Goal: Transaction & Acquisition: Purchase product/service

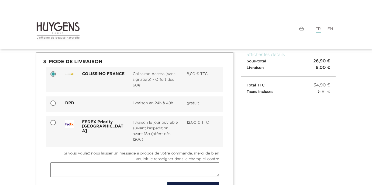
click at [35, 22] on div at bounding box center [109, 31] width 154 height 19
click at [46, 23] on img at bounding box center [57, 31] width 43 height 19
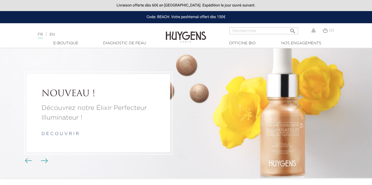
click at [295, 111] on li "NOUVEAU ! Découvrez notre Élixir Perfecteur Illuminateur ! d é c o u v r i r" at bounding box center [186, 112] width 372 height 129
click at [66, 134] on link "d é c o u v r i r" at bounding box center [60, 134] width 37 height 4
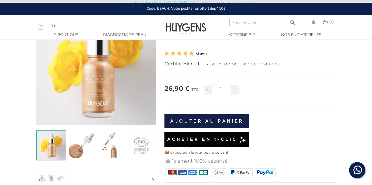
scroll to position [99, 0]
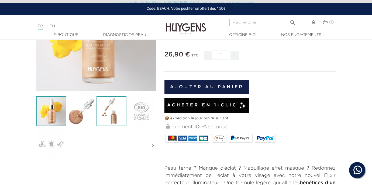
click at [109, 121] on img at bounding box center [112, 111] width 30 height 30
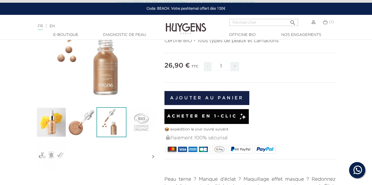
scroll to position [53, 0]
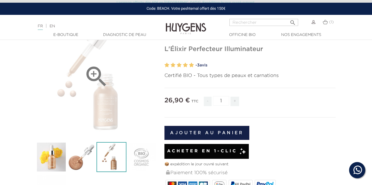
click at [106, 104] on div "" at bounding box center [96, 76] width 120 height 120
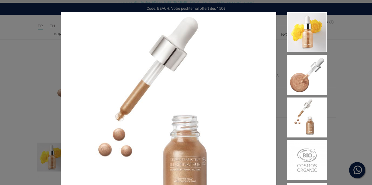
click at [25, 102] on div "Certifié BIO - Tous types de peaux et carnations" at bounding box center [186, 92] width 372 height 185
click at [49, 111] on div "Certifié BIO - Tous types de peaux et carnations" at bounding box center [186, 92] width 372 height 185
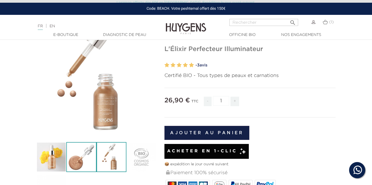
click at [78, 156] on img at bounding box center [81, 157] width 30 height 30
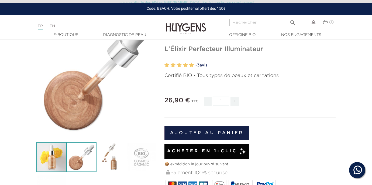
click at [58, 157] on img at bounding box center [51, 157] width 30 height 30
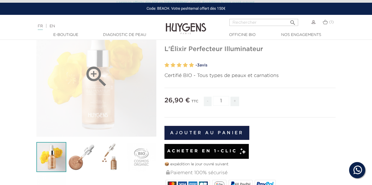
click at [113, 95] on div "" at bounding box center [96, 76] width 120 height 120
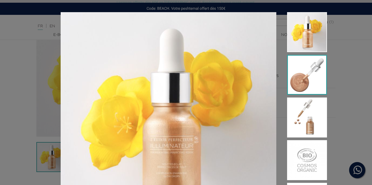
click at [308, 83] on img at bounding box center [307, 75] width 40 height 40
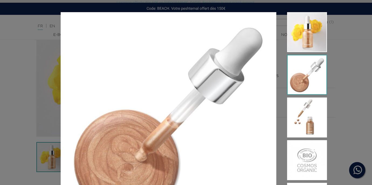
click at [343, 93] on div "Certifié BIO - Tous types de peaux et carnations" at bounding box center [186, 92] width 372 height 185
